Goal: Transaction & Acquisition: Purchase product/service

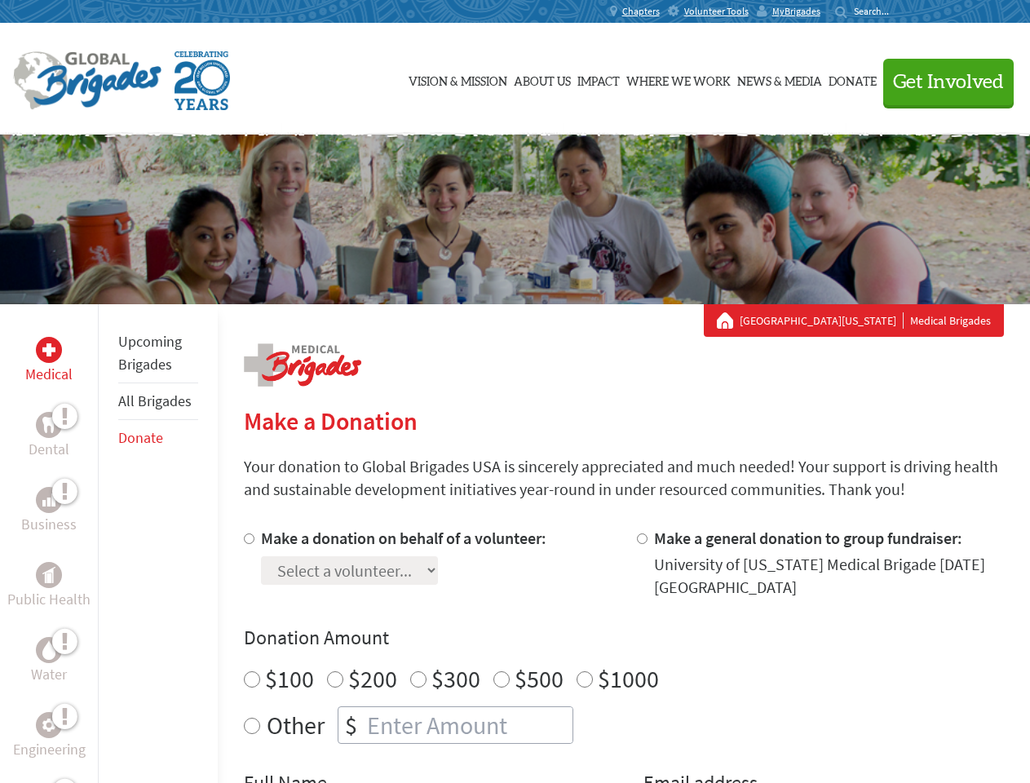
click at [900, 11] on div "Search for:" at bounding box center [867, 11] width 65 height 13
click at [941, 82] on span "Get Involved" at bounding box center [948, 83] width 111 height 20
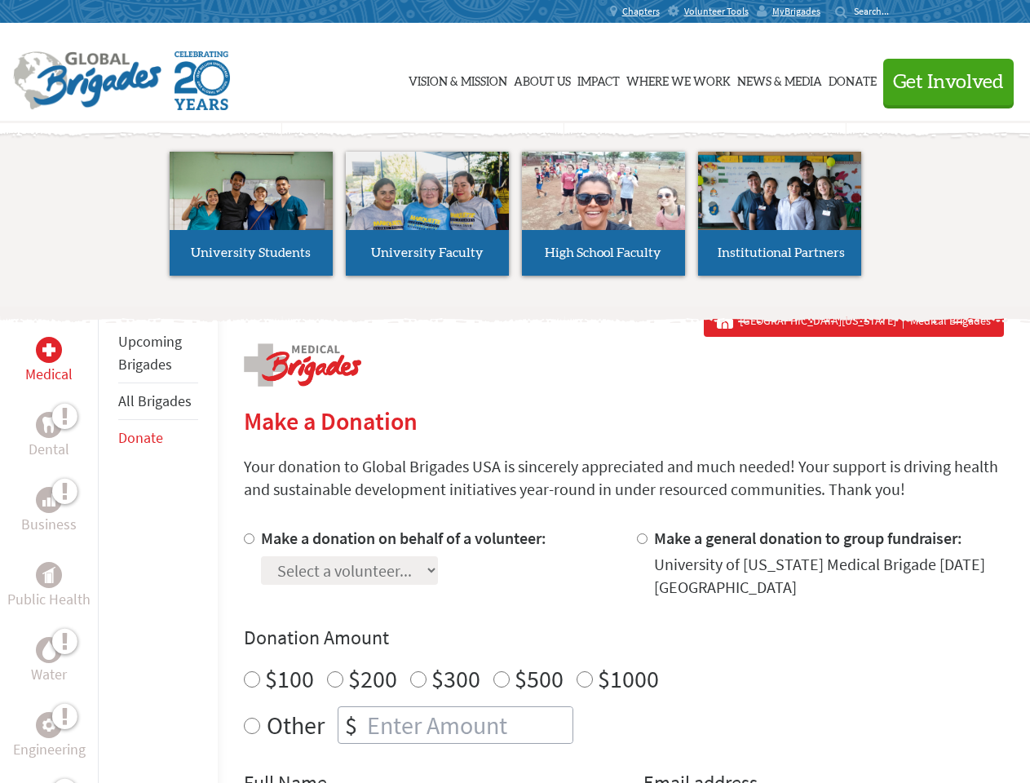
click at [515, 219] on li "High School Faculty" at bounding box center [603, 214] width 176 height 150
click at [108, 543] on div "Upcoming Brigades All Brigades Donate" at bounding box center [158, 695] width 120 height 783
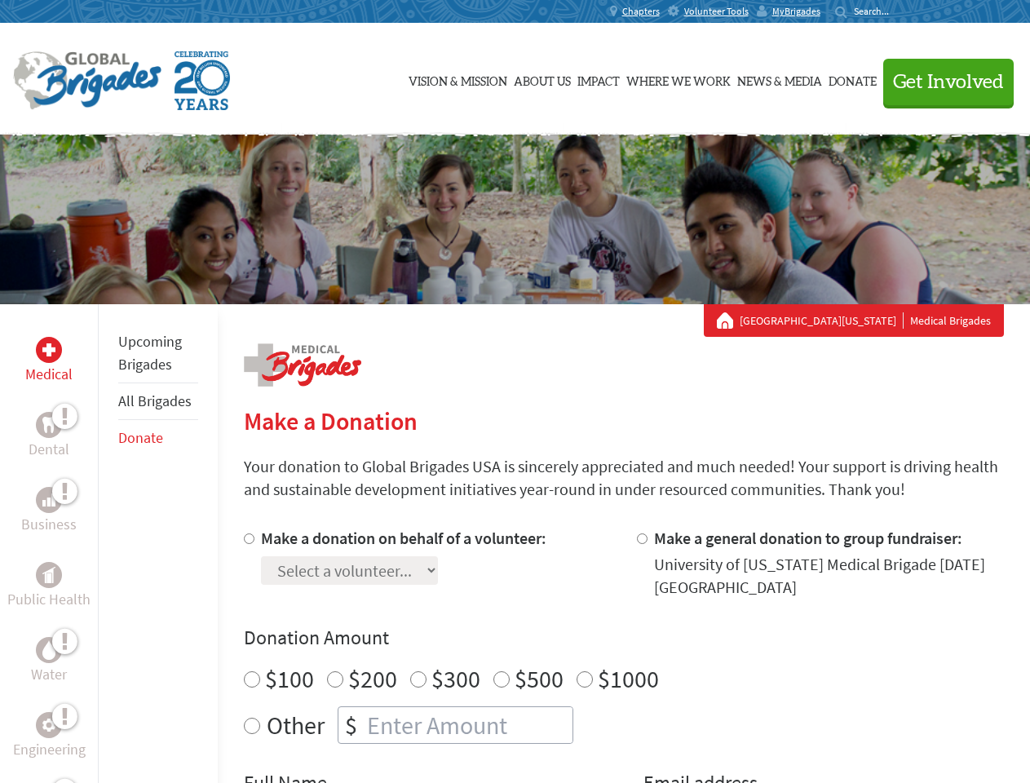
click at [623, 655] on div "Donation Amount $100 $200 $300 $500 $1000 Other $" at bounding box center [624, 683] width 760 height 119
click at [247, 538] on input "Make a donation on behalf of a volunteer:" at bounding box center [249, 538] width 11 height 11
radio input "true"
click at [641, 538] on input "Make a general donation to group fundraiser:" at bounding box center [642, 538] width 11 height 11
radio input "true"
